Goal: Task Accomplishment & Management: Manage account settings

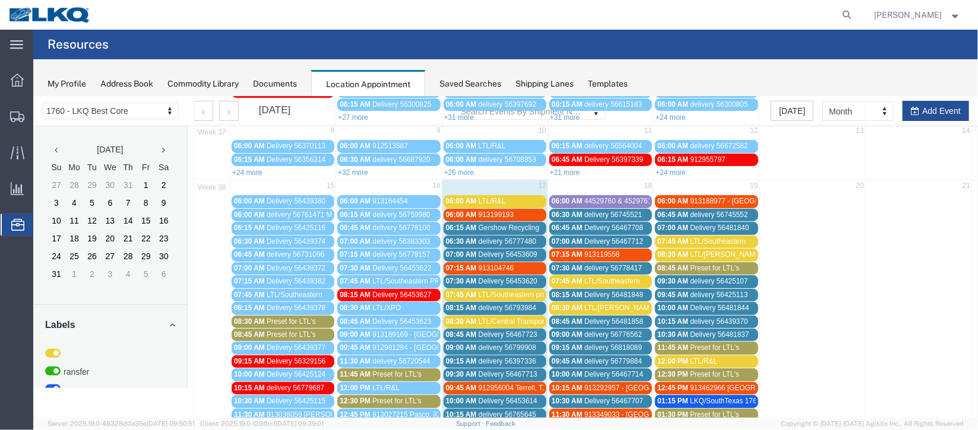
scroll to position [12, 0]
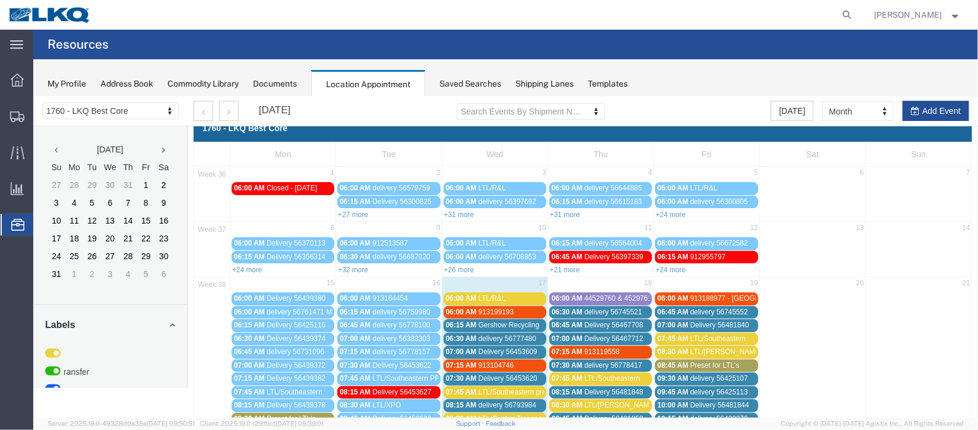
click at [519, 347] on span "Delivery 56453609" at bounding box center [507, 351] width 59 height 8
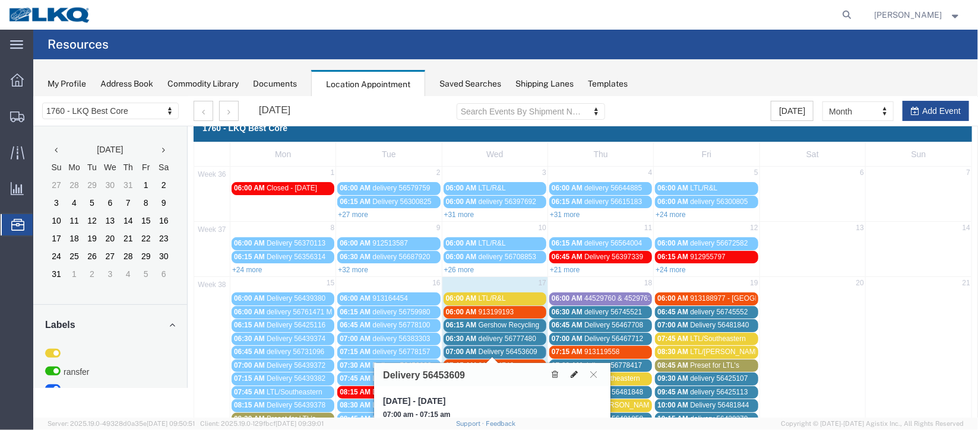
click at [573, 371] on icon at bounding box center [573, 374] width 7 height 8
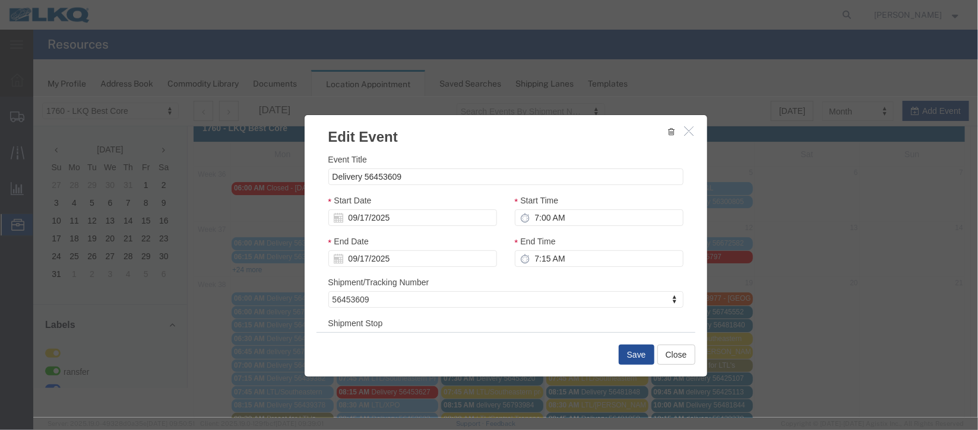
select select
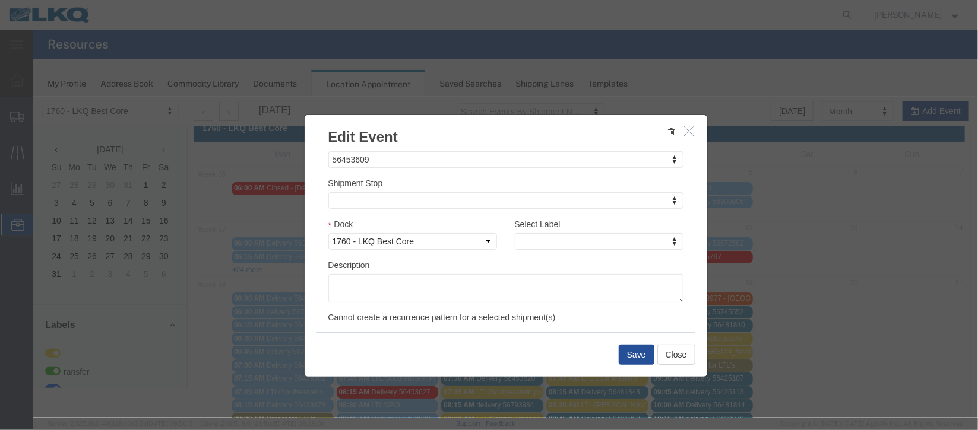
scroll to position [151, 0]
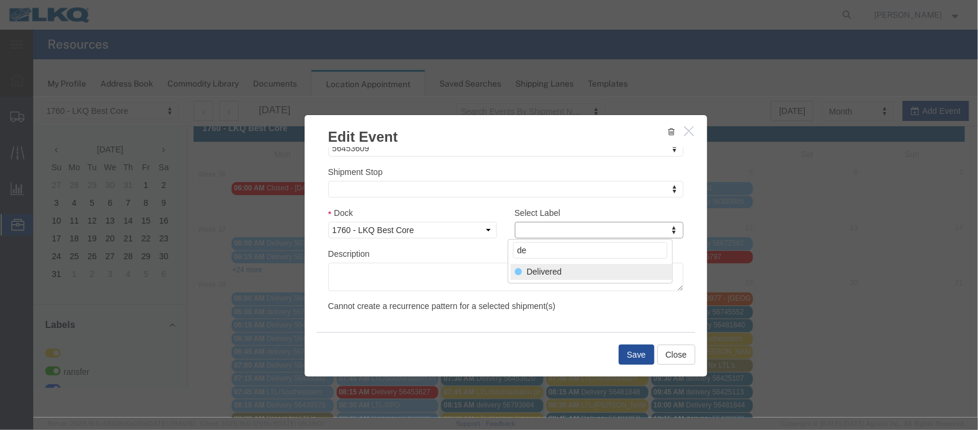
type input "de"
select select "40"
click at [640, 348] on button "Save" at bounding box center [636, 354] width 36 height 20
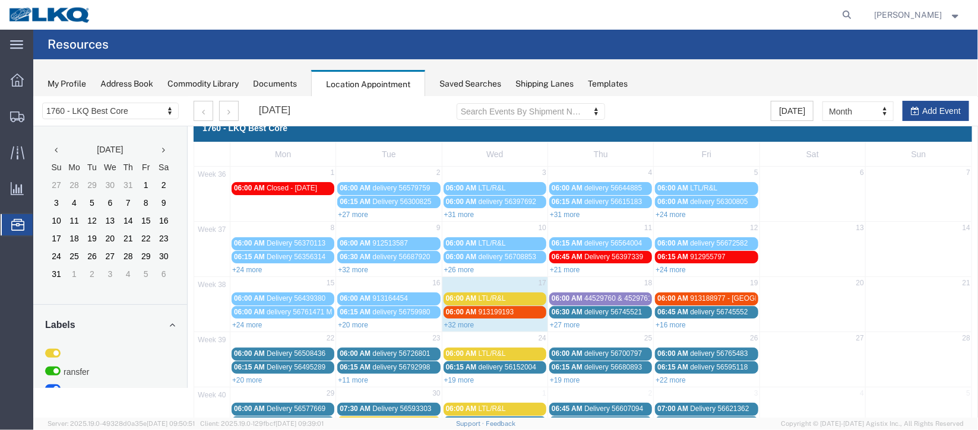
scroll to position [0, 0]
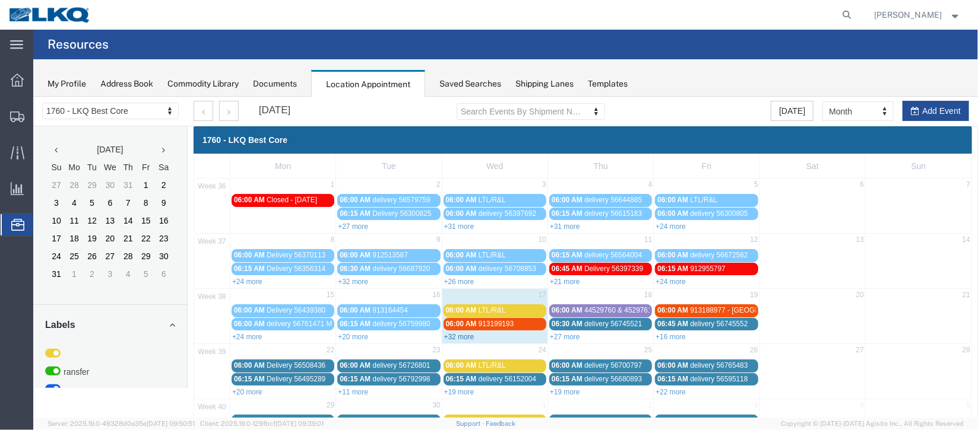
click at [459, 332] on link "+32 more" at bounding box center [458, 336] width 30 height 8
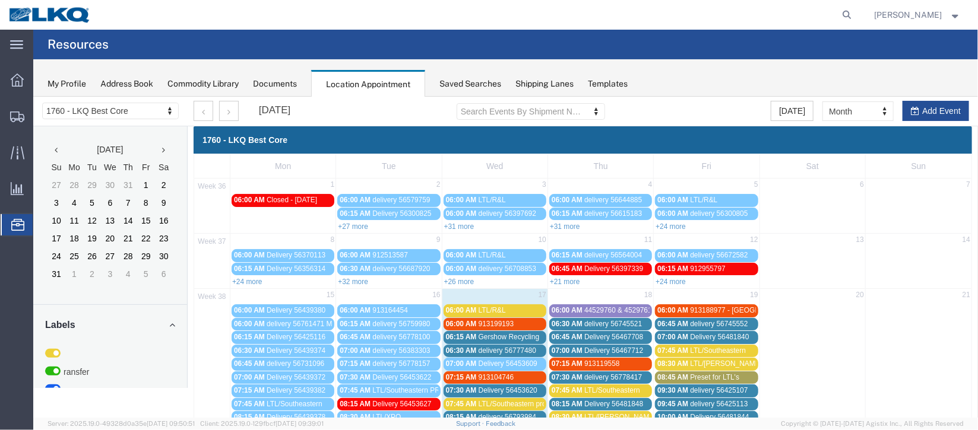
click at [505, 348] on span "delivery 56777480" at bounding box center [507, 350] width 58 height 8
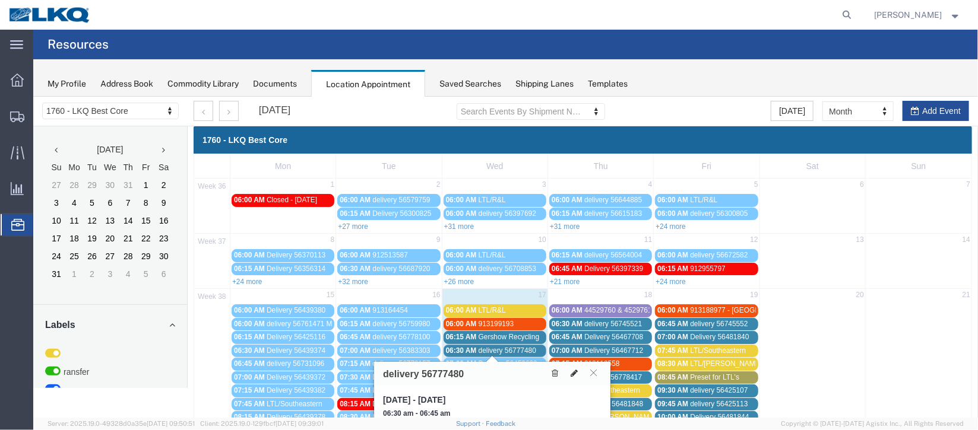
click at [574, 371] on icon at bounding box center [573, 373] width 7 height 8
select select "100"
select select "1"
select select
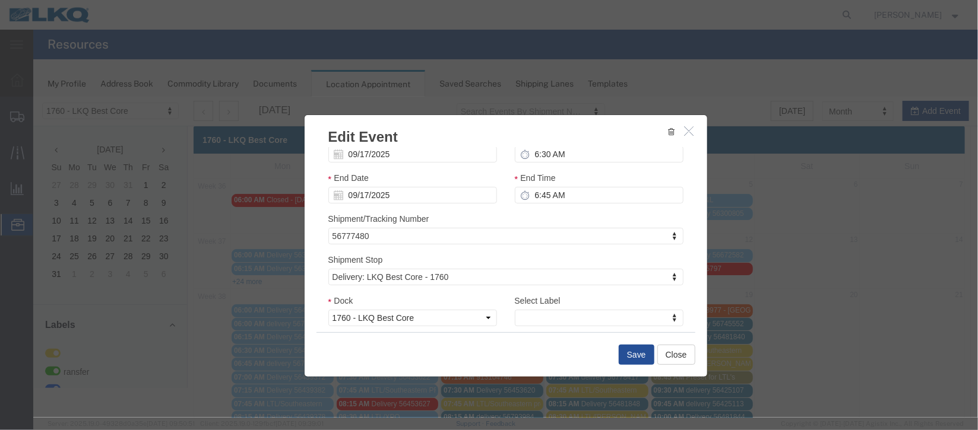
scroll to position [88, 0]
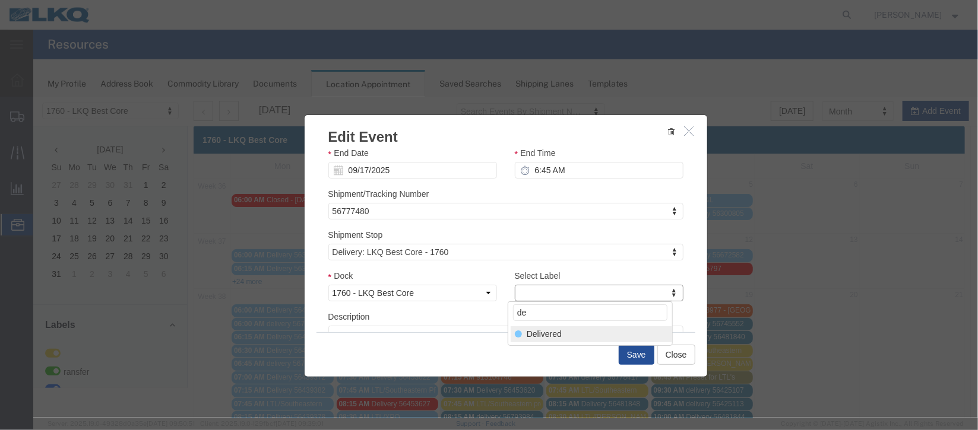
type input "de"
select select "40"
click at [634, 353] on button "Save" at bounding box center [636, 354] width 36 height 20
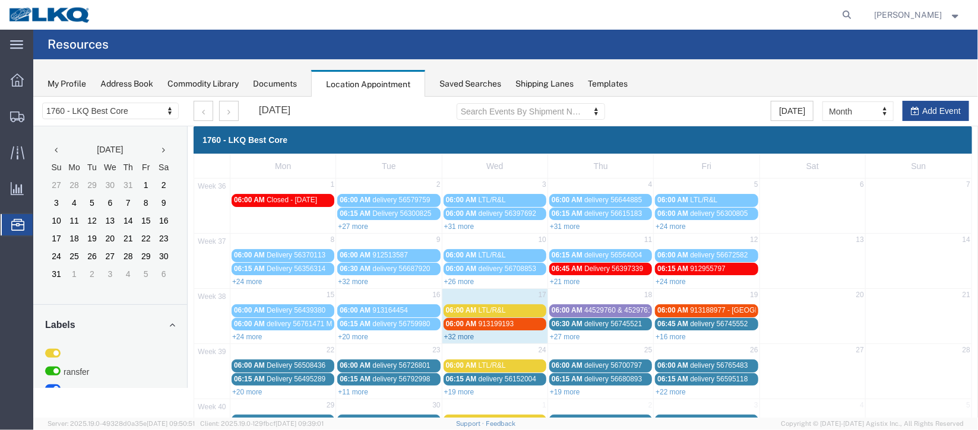
click at [457, 335] on link "+32 more" at bounding box center [458, 336] width 30 height 8
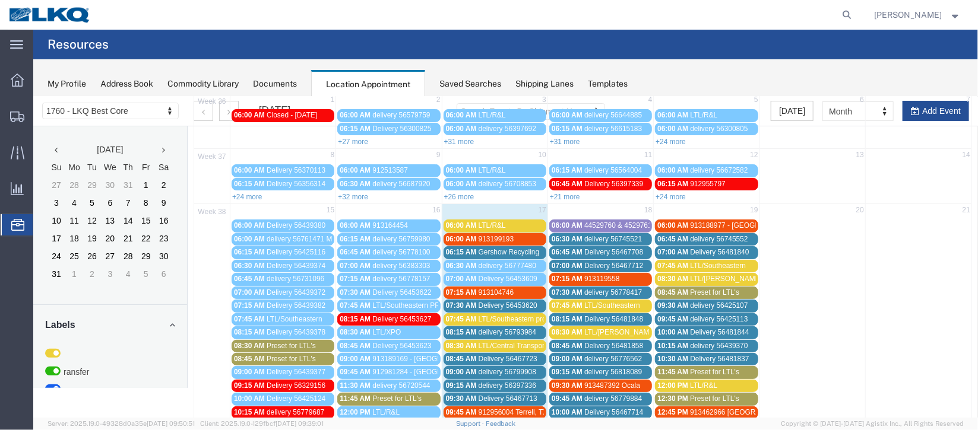
scroll to position [177, 0]
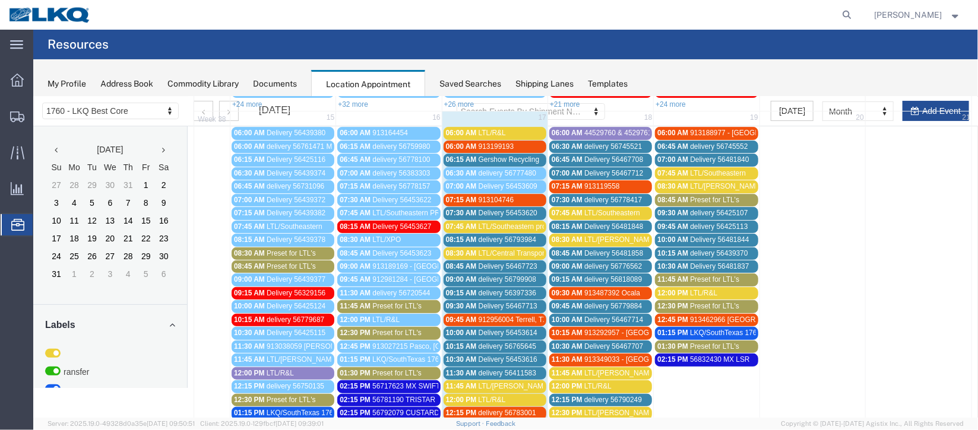
click at [504, 211] on span "Delivery 56453620" at bounding box center [507, 212] width 59 height 8
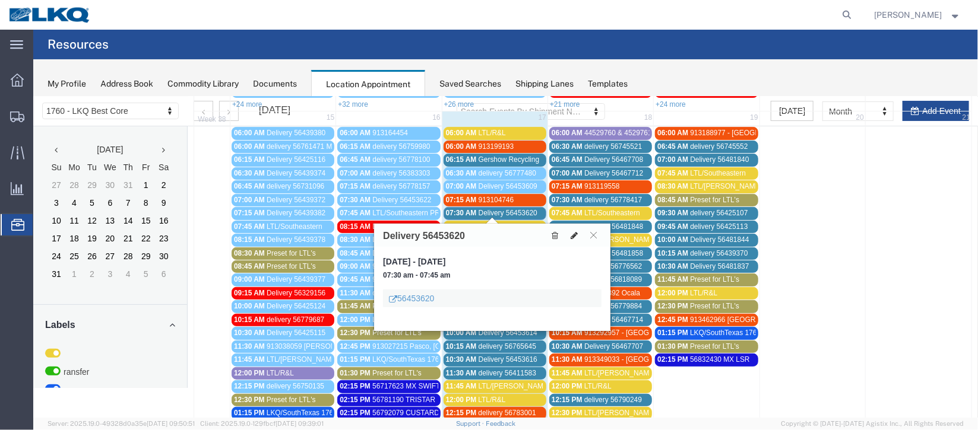
click at [573, 231] on icon at bounding box center [573, 235] width 7 height 8
select select "100"
select select "1"
select select
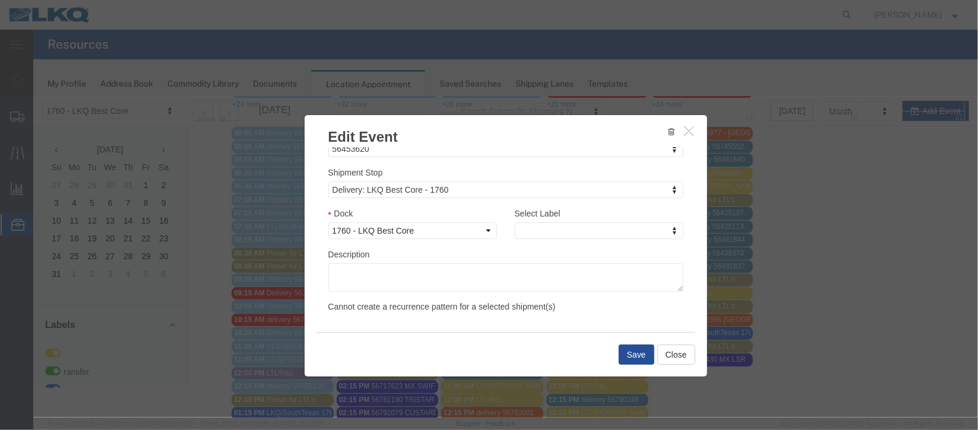
scroll to position [151, 0]
type input "de"
select select "40"
click at [632, 356] on button "Save" at bounding box center [636, 354] width 36 height 20
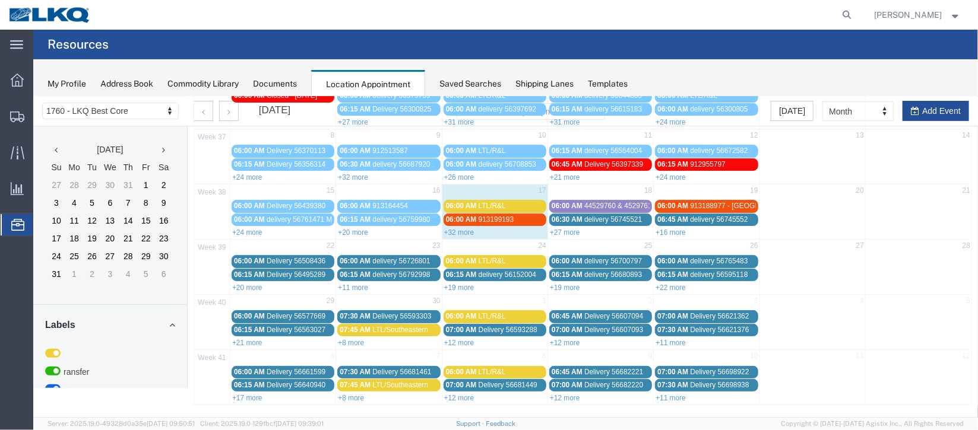
scroll to position [0, 0]
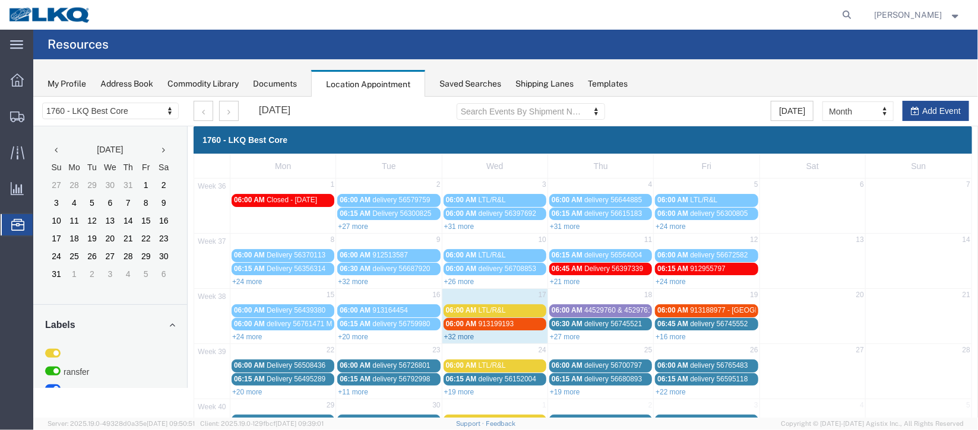
click at [461, 337] on link "+32 more" at bounding box center [458, 336] width 30 height 8
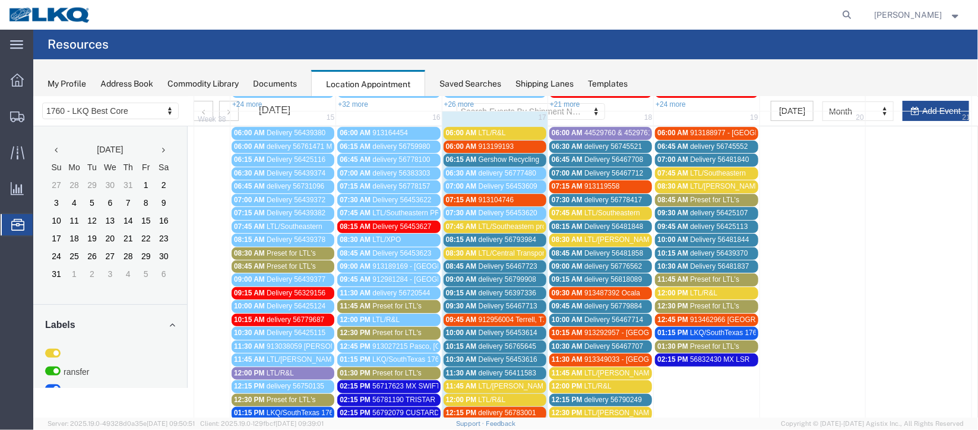
scroll to position [266, 0]
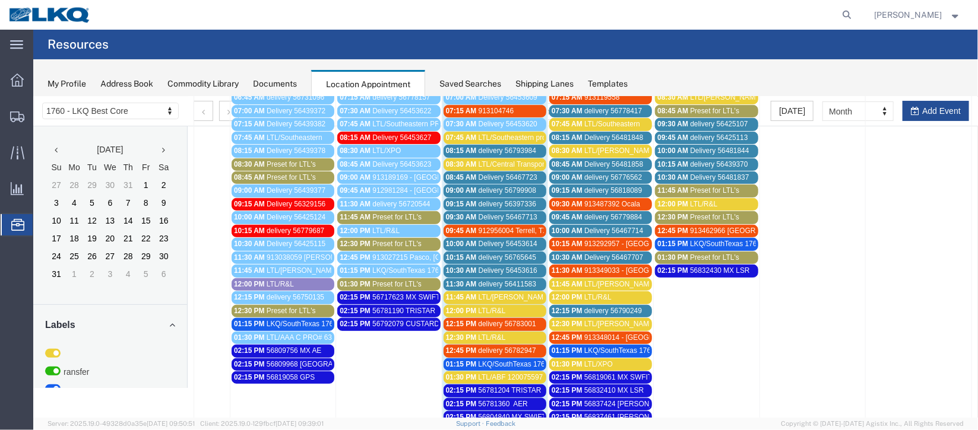
click at [485, 226] on span "912956004 Terrell, TX CFI" at bounding box center [519, 230] width 82 height 8
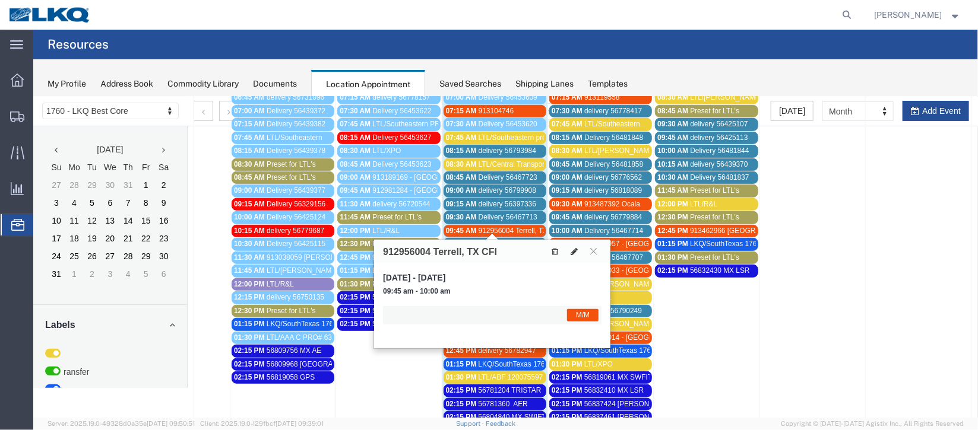
click at [573, 250] on icon at bounding box center [573, 251] width 7 height 8
select select "1"
select select "24"
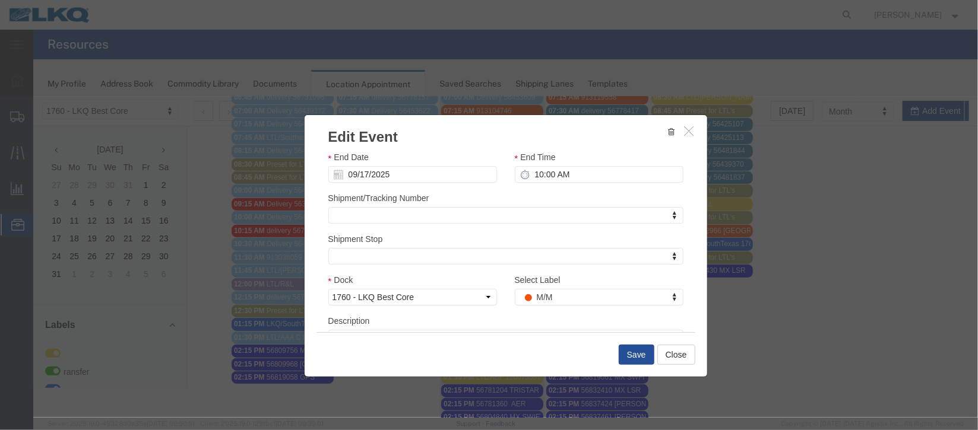
scroll to position [145, 0]
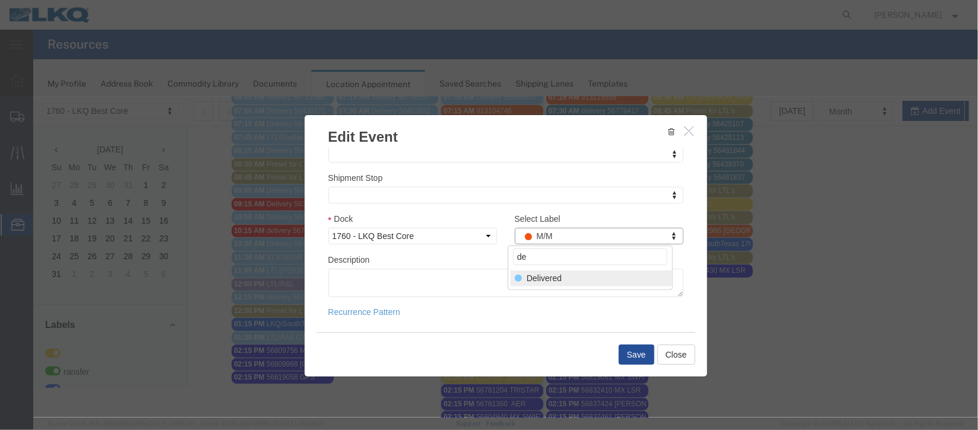
type input "de"
select select "40"
click at [637, 345] on button "Save" at bounding box center [636, 354] width 36 height 20
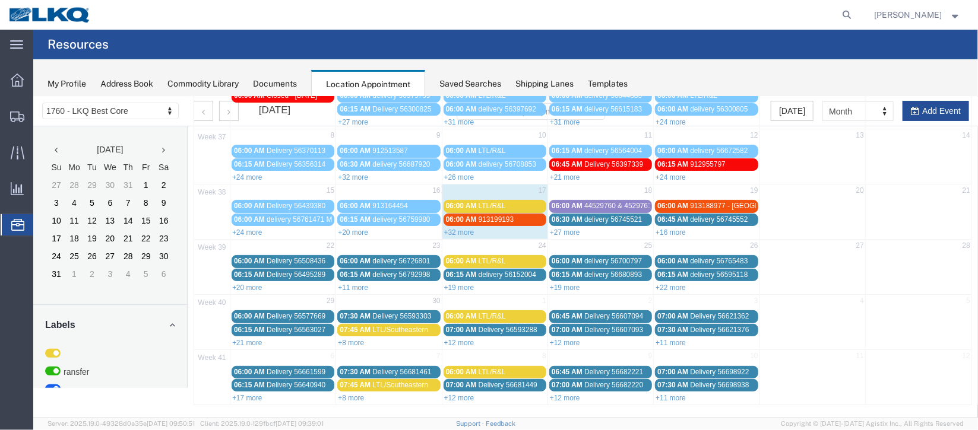
scroll to position [0, 0]
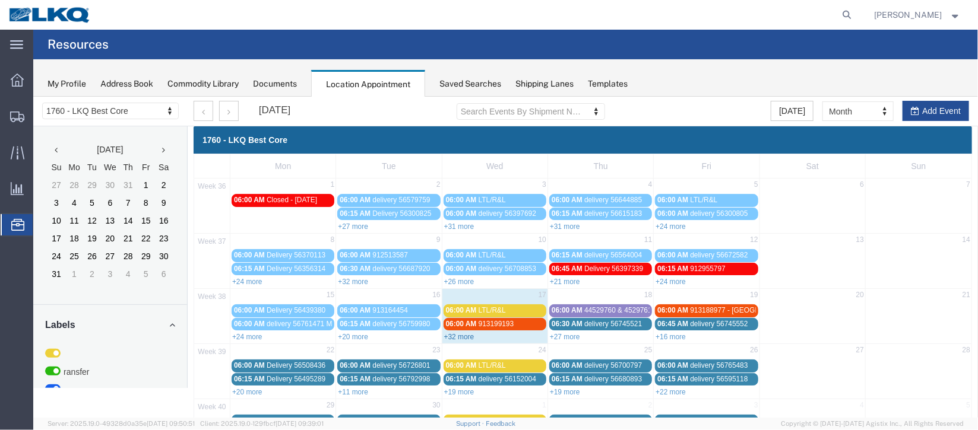
click at [467, 335] on link "+32 more" at bounding box center [458, 336] width 30 height 8
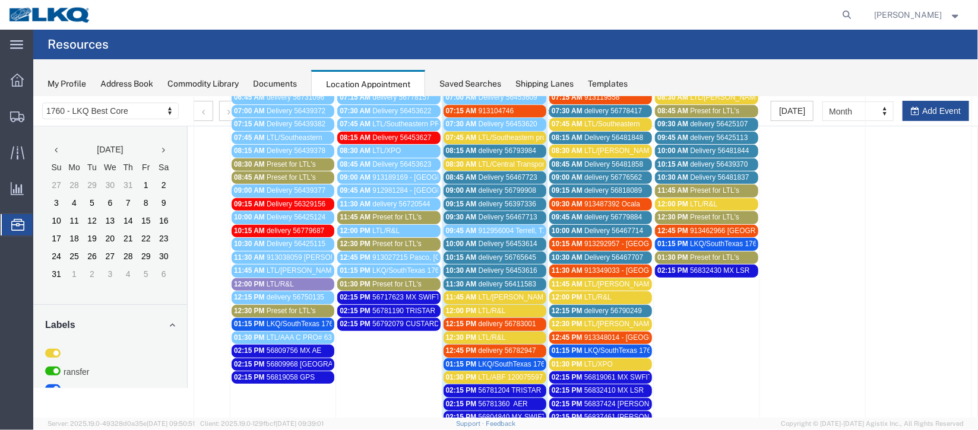
scroll to position [88, 0]
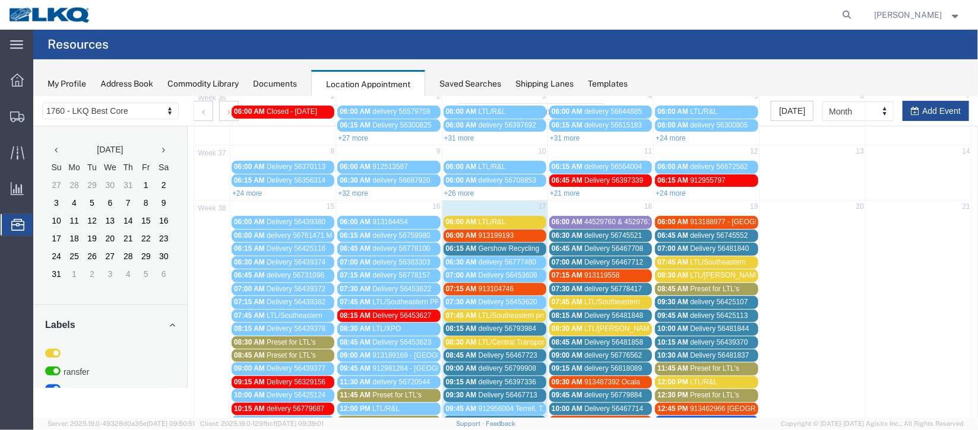
click at [523, 327] on span "delivery 56793984" at bounding box center [507, 328] width 58 height 8
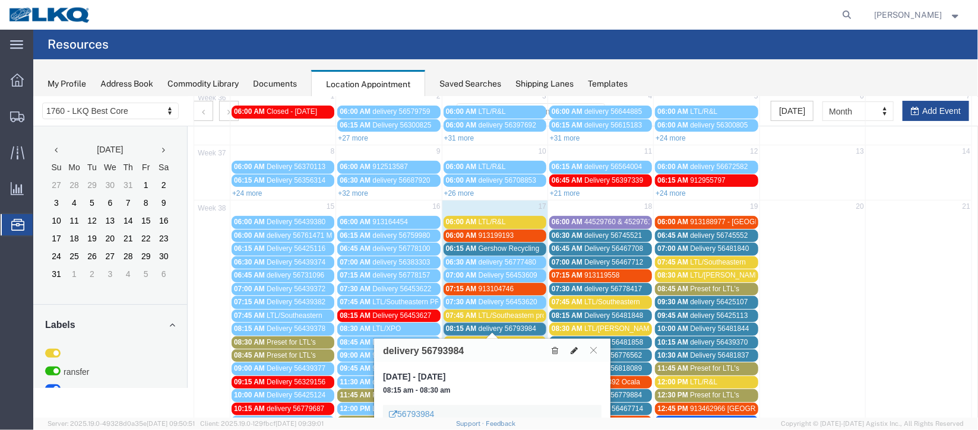
click at [573, 351] on icon at bounding box center [573, 350] width 7 height 8
select select "1"
select select
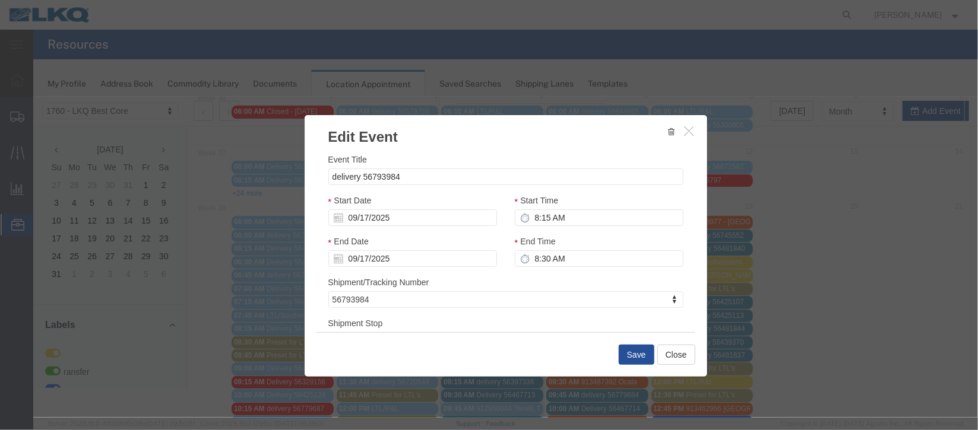
select select
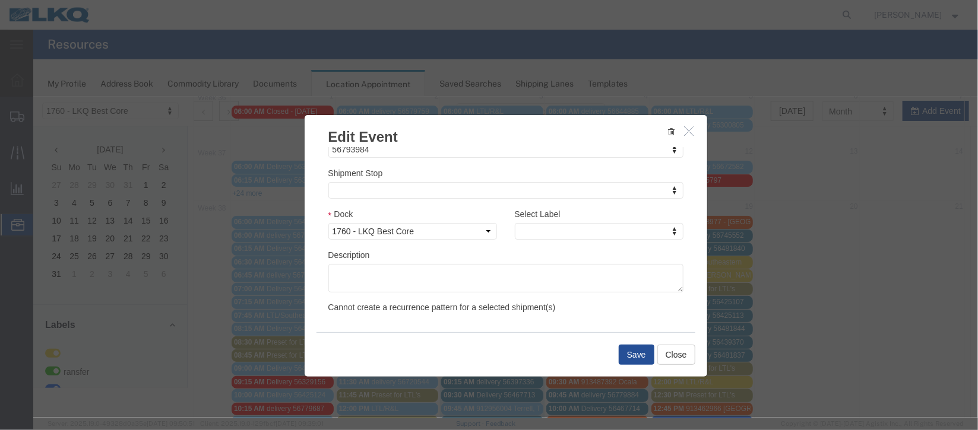
scroll to position [151, 0]
type input "de"
select select "40"
click at [624, 353] on button "Save" at bounding box center [636, 354] width 36 height 20
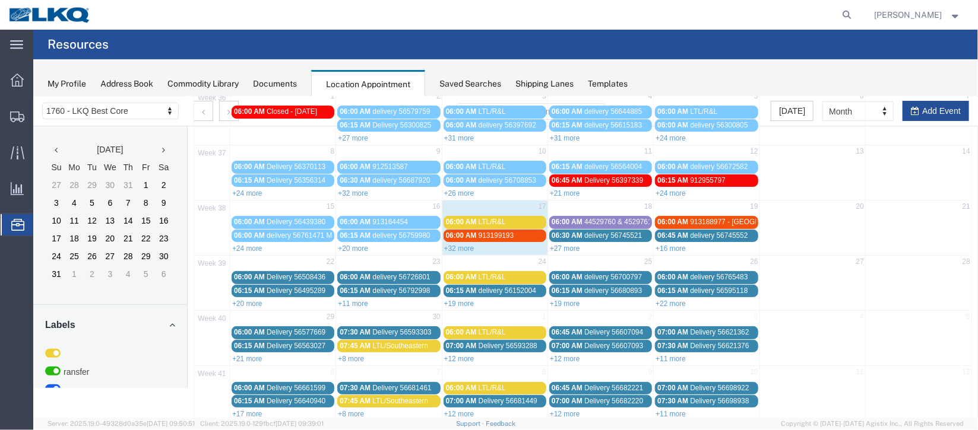
scroll to position [0, 0]
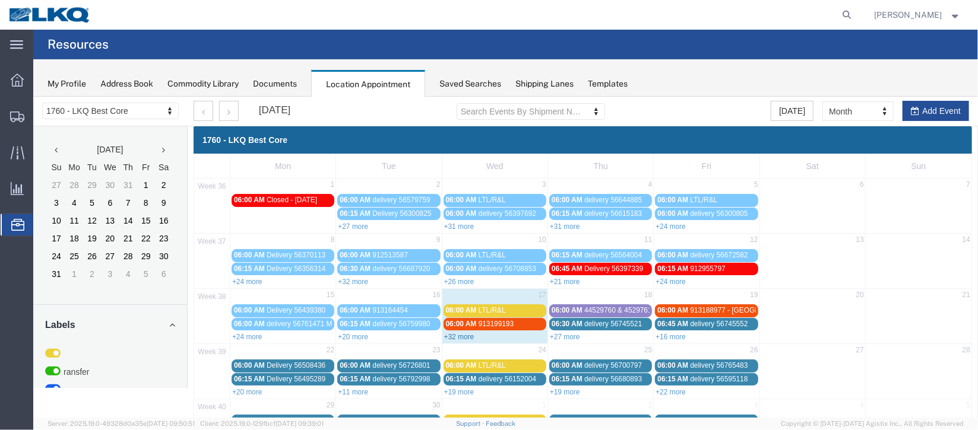
click at [458, 334] on link "+32 more" at bounding box center [458, 336] width 30 height 8
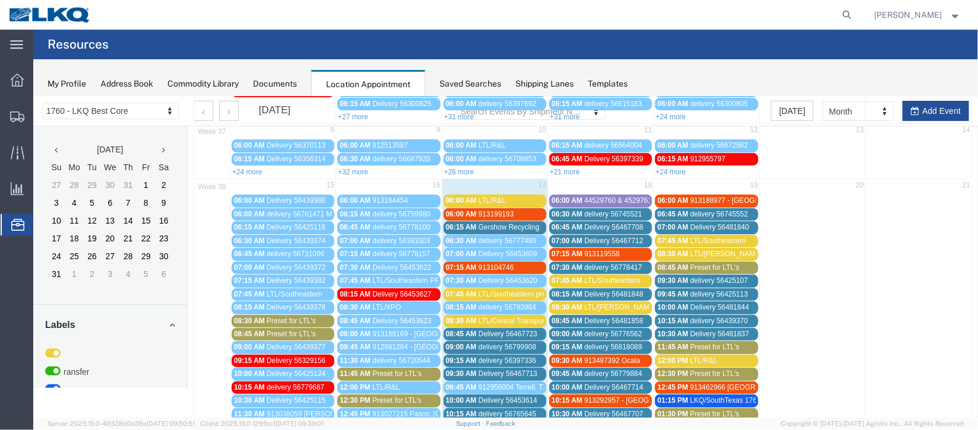
scroll to position [88, 0]
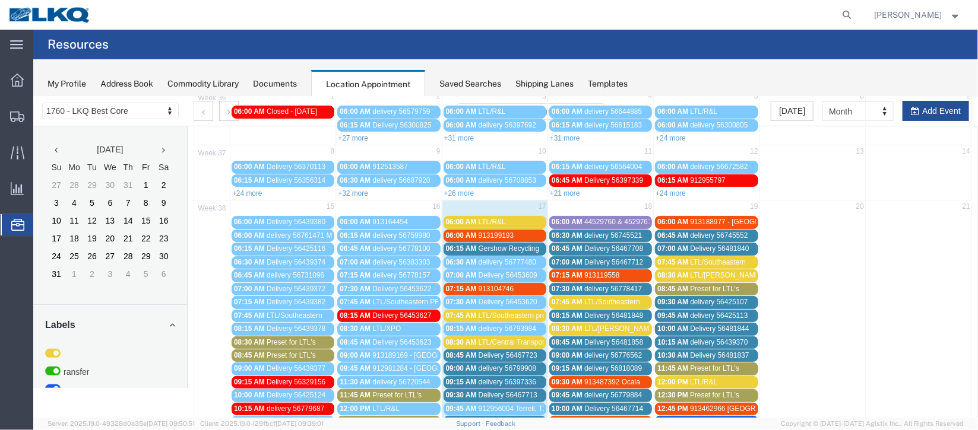
click at [498, 231] on span "913199193" at bounding box center [496, 235] width 36 height 8
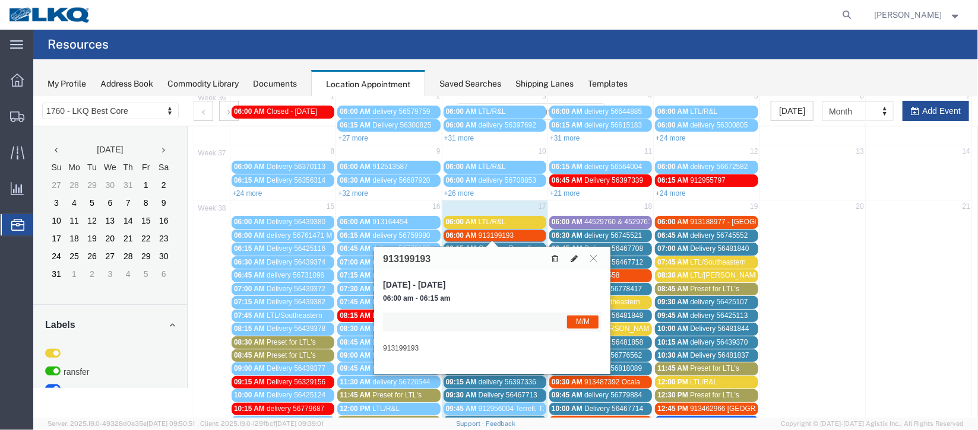
click at [568, 260] on button at bounding box center [573, 258] width 17 height 12
select select "1"
select select "24"
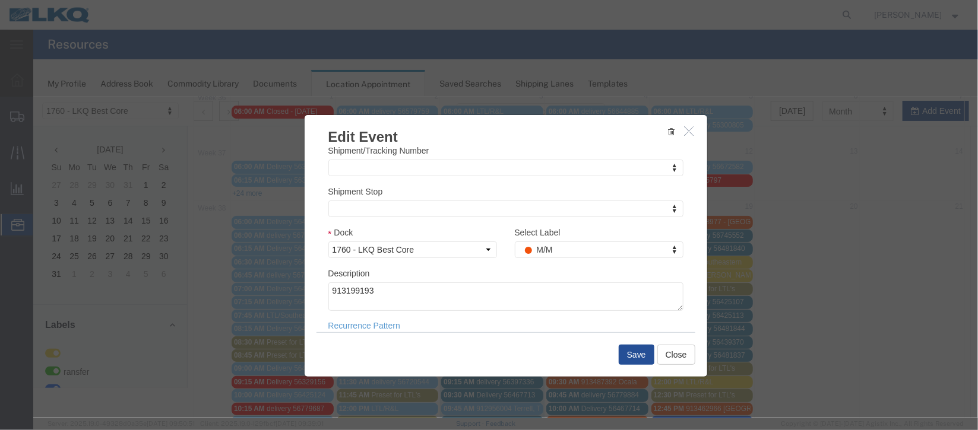
scroll to position [145, 0]
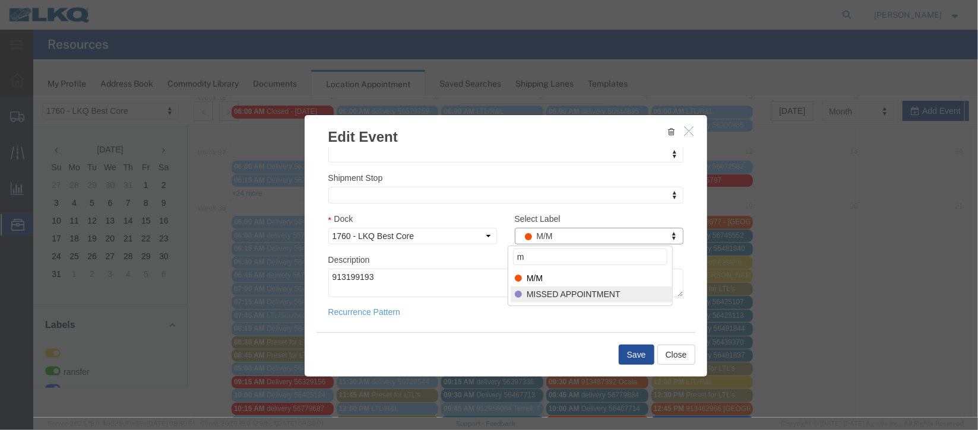
type input "m"
drag, startPoint x: 540, startPoint y: 292, endPoint x: 575, endPoint y: 312, distance: 39.9
select select "100"
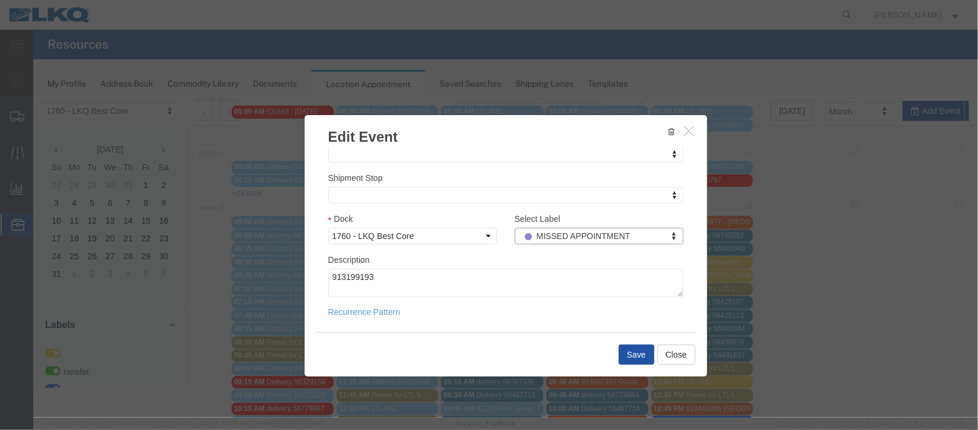
click at [628, 357] on button "Save" at bounding box center [636, 354] width 36 height 20
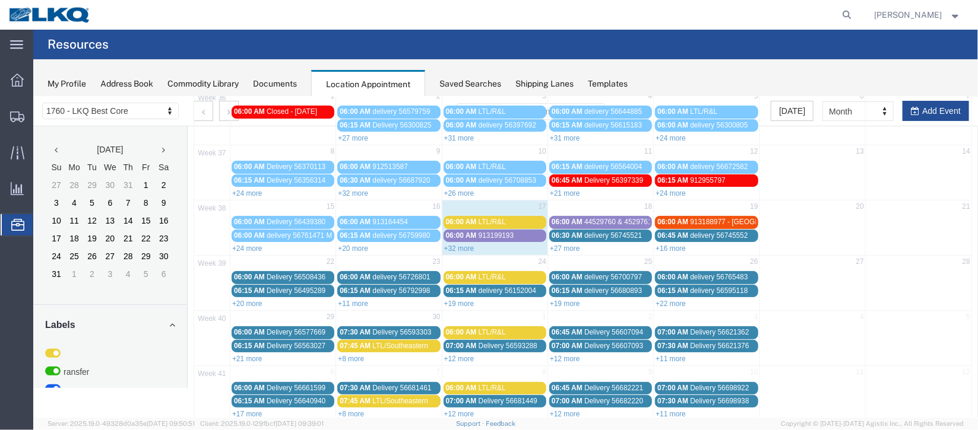
scroll to position [0, 0]
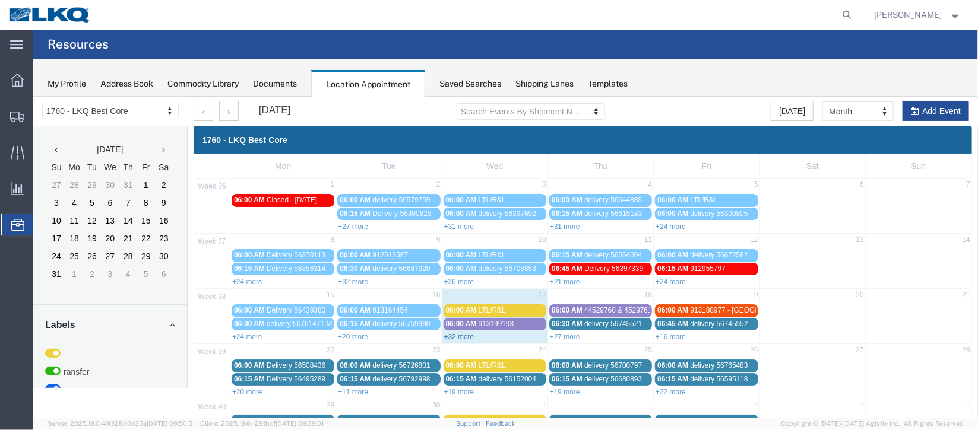
click at [461, 334] on link "+32 more" at bounding box center [458, 336] width 30 height 8
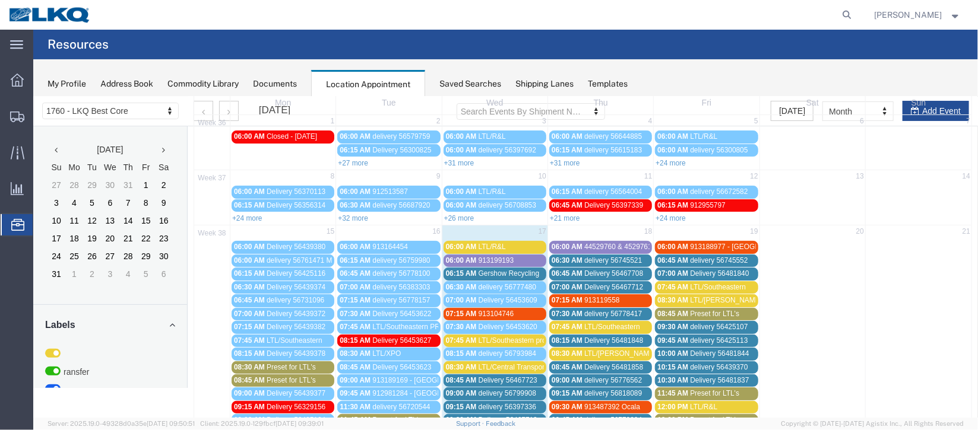
scroll to position [88, 0]
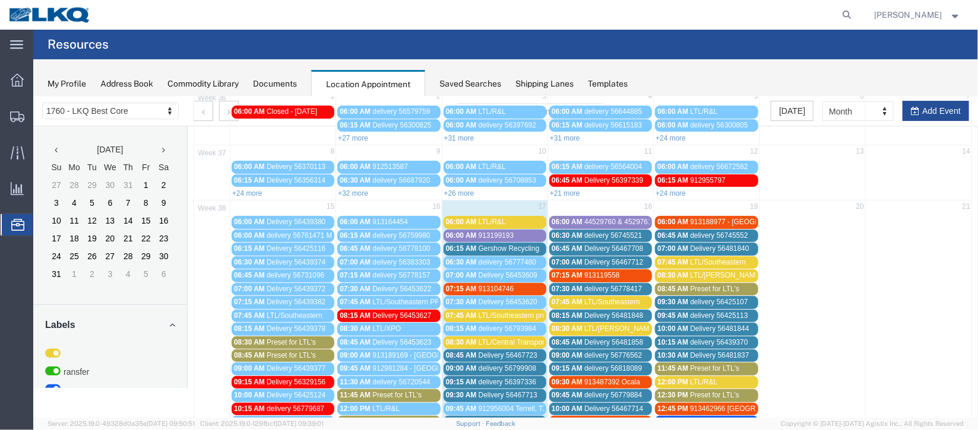
click at [473, 247] on span "06:15 AM" at bounding box center [460, 248] width 31 height 8
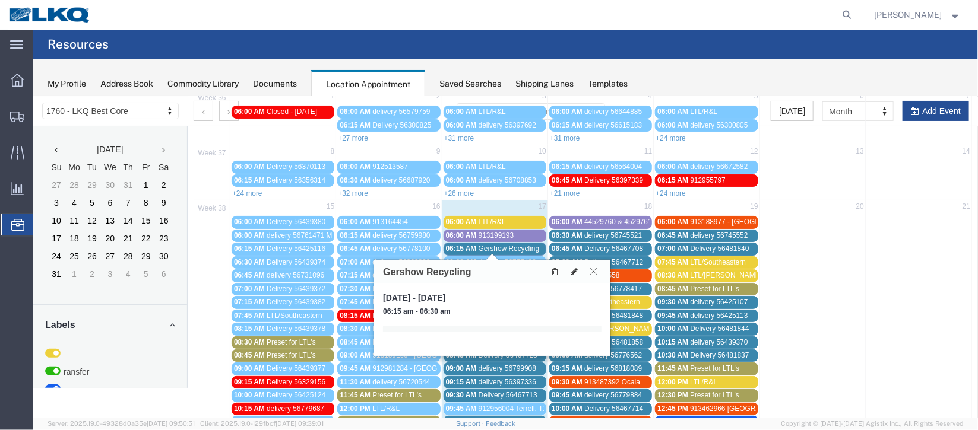
click at [570, 272] on icon at bounding box center [573, 271] width 7 height 8
select select "1"
select select
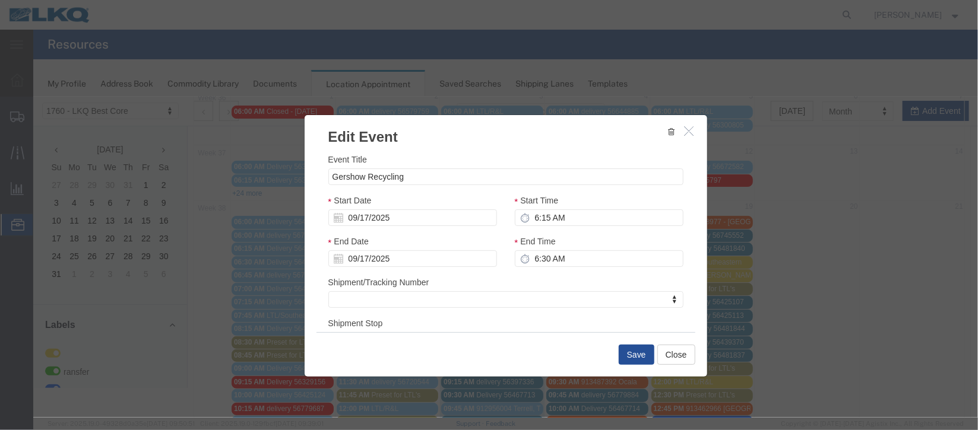
scroll to position [145, 0]
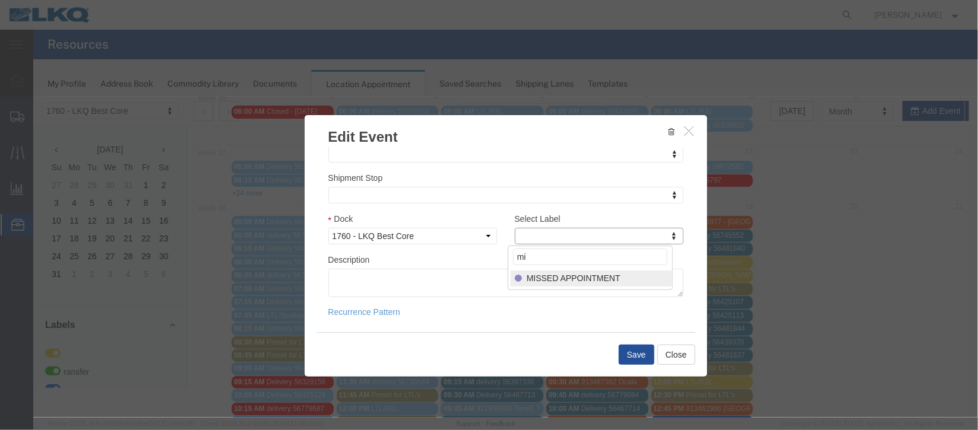
type input "mi"
drag, startPoint x: 555, startPoint y: 274, endPoint x: 566, endPoint y: 295, distance: 23.9
select select "100"
click at [636, 357] on button "Save" at bounding box center [636, 354] width 36 height 20
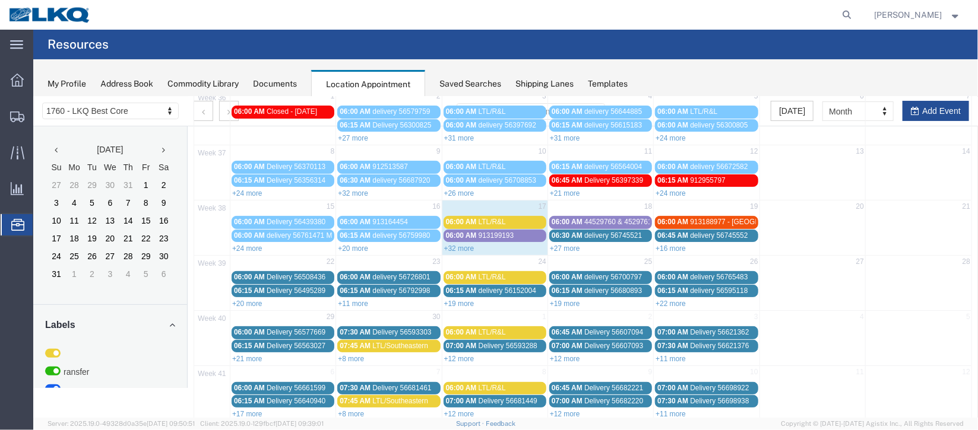
scroll to position [0, 0]
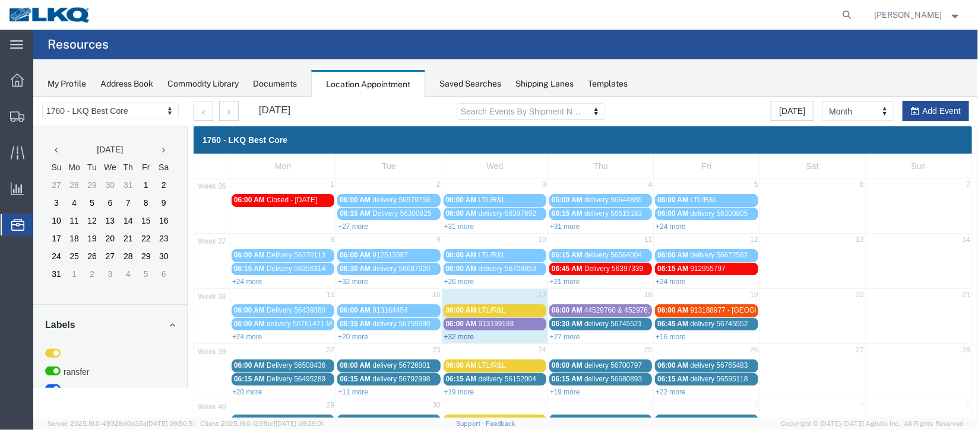
click at [459, 334] on link "+32 more" at bounding box center [458, 336] width 30 height 8
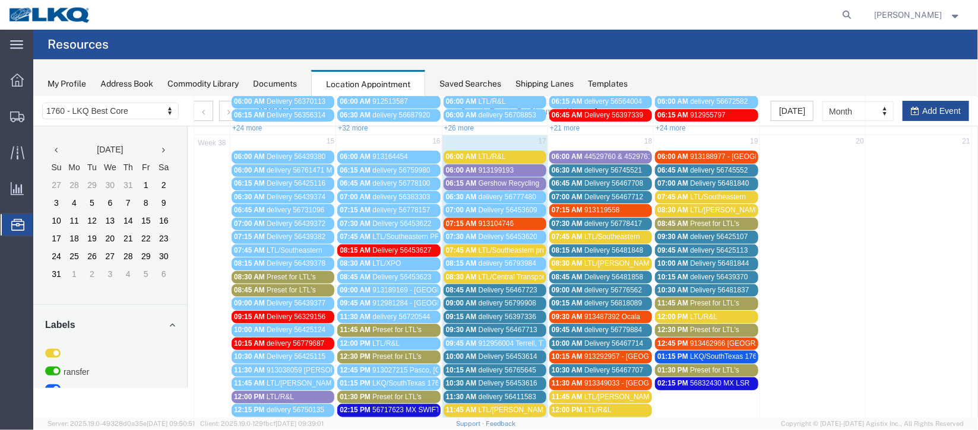
scroll to position [177, 0]
